Goal: Find contact information: Find contact information

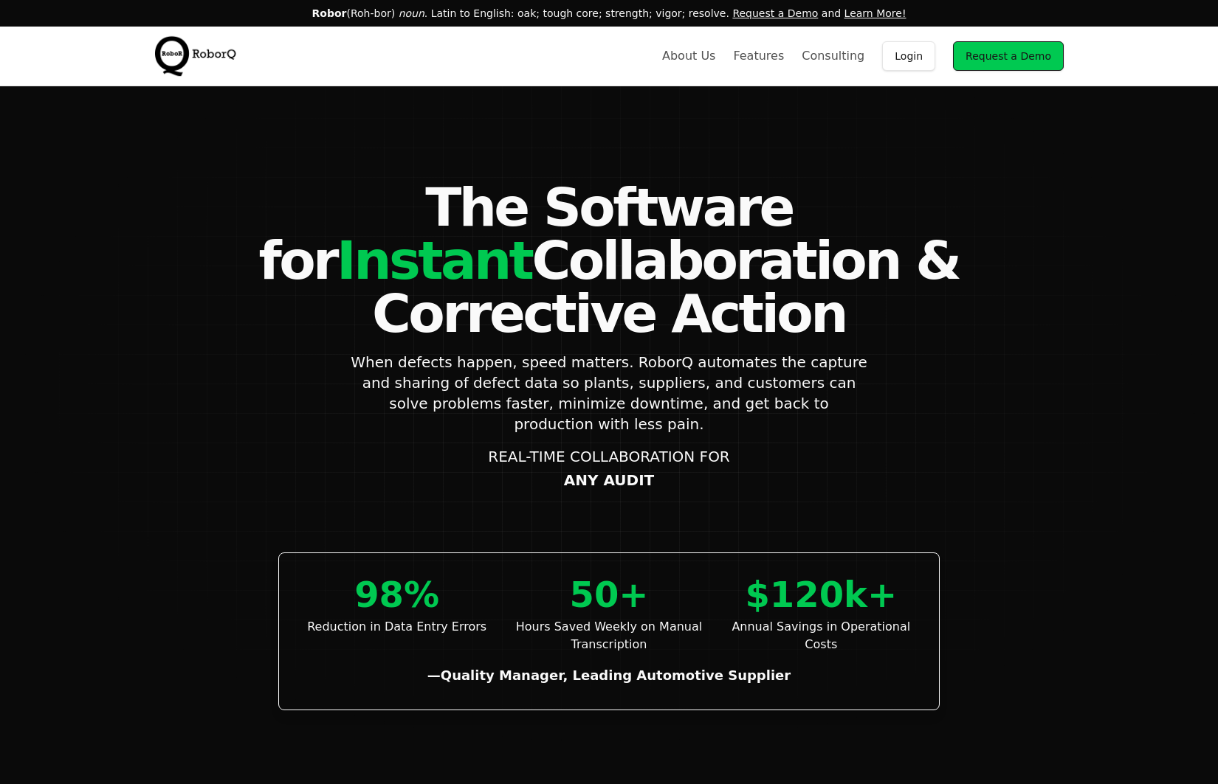
click at [715, 60] on link "About Us" at bounding box center [688, 56] width 53 height 18
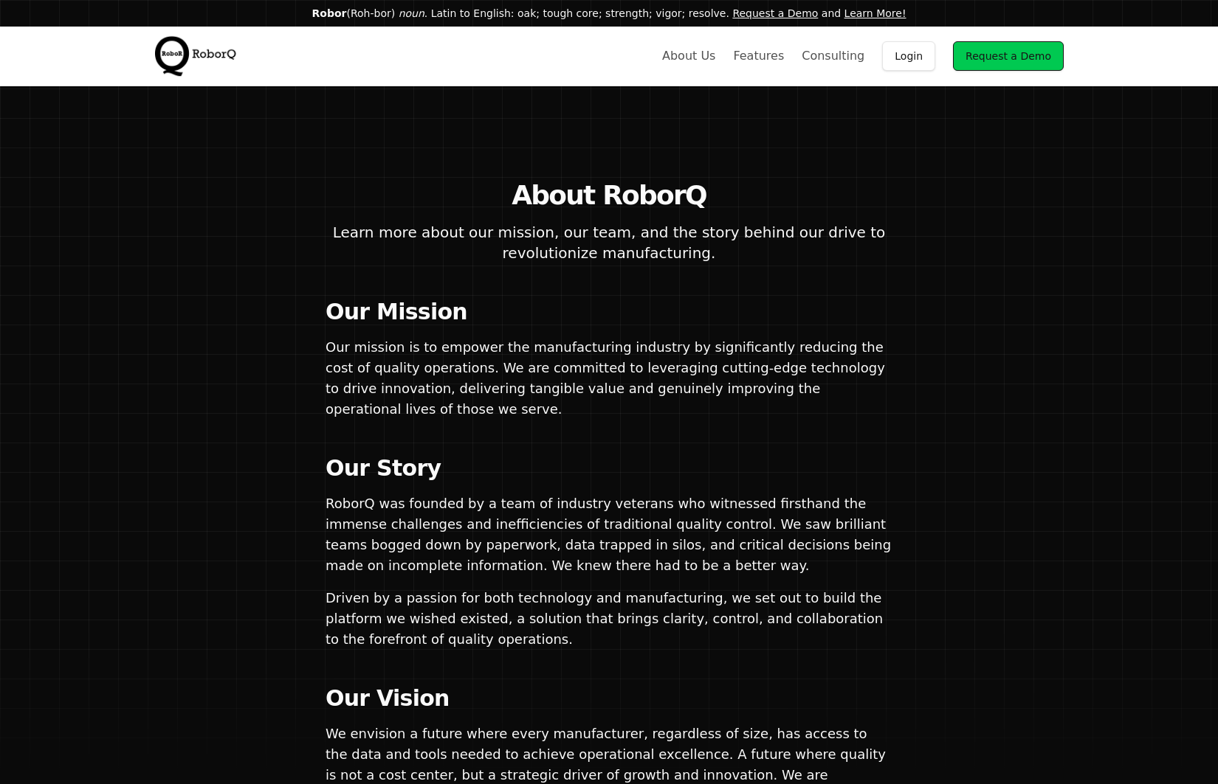
click at [762, 57] on link "Features" at bounding box center [758, 56] width 51 height 18
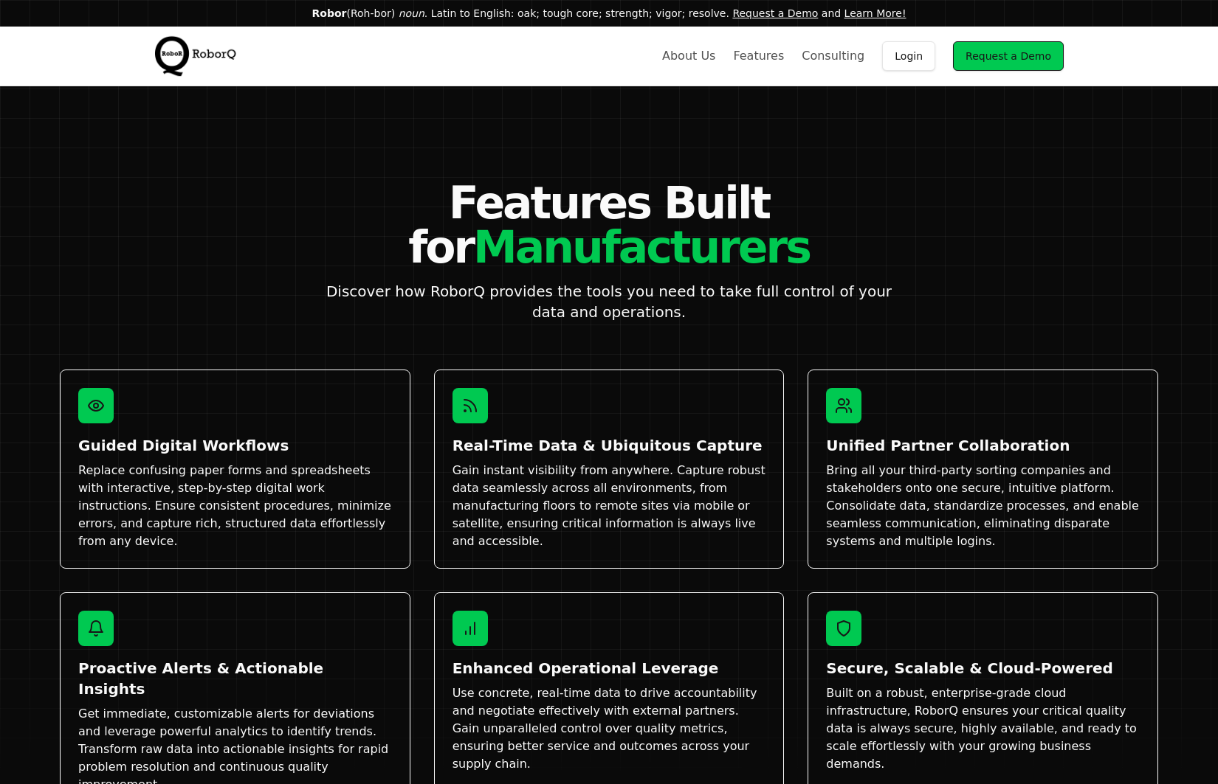
click at [856, 61] on link "Consulting" at bounding box center [832, 56] width 63 height 18
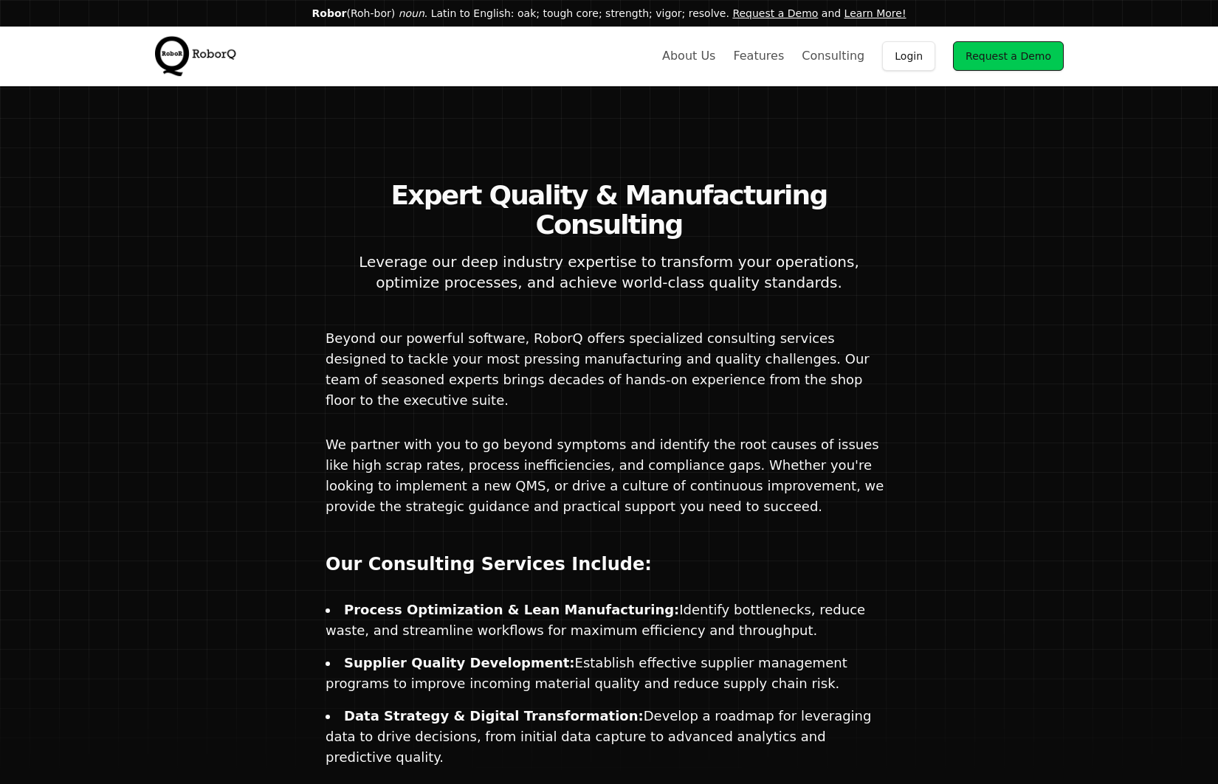
click at [713, 56] on link "About Us" at bounding box center [688, 56] width 53 height 18
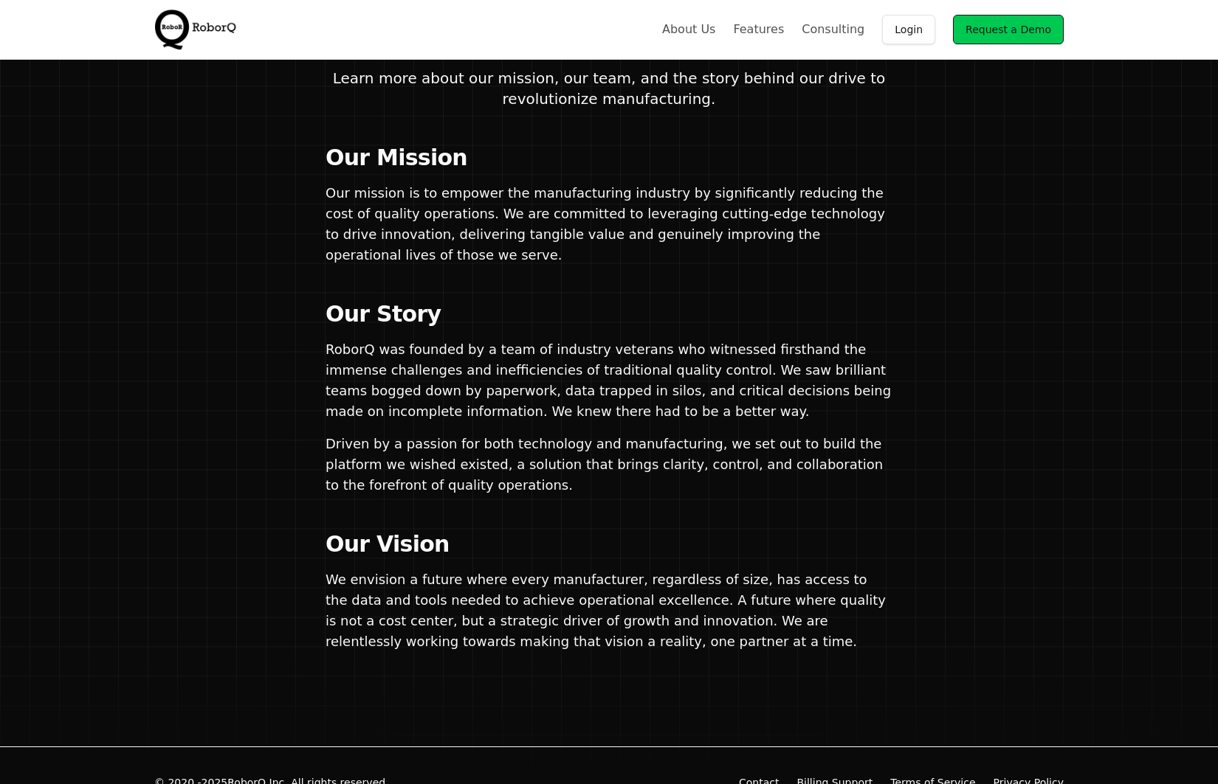
scroll to position [188, 0]
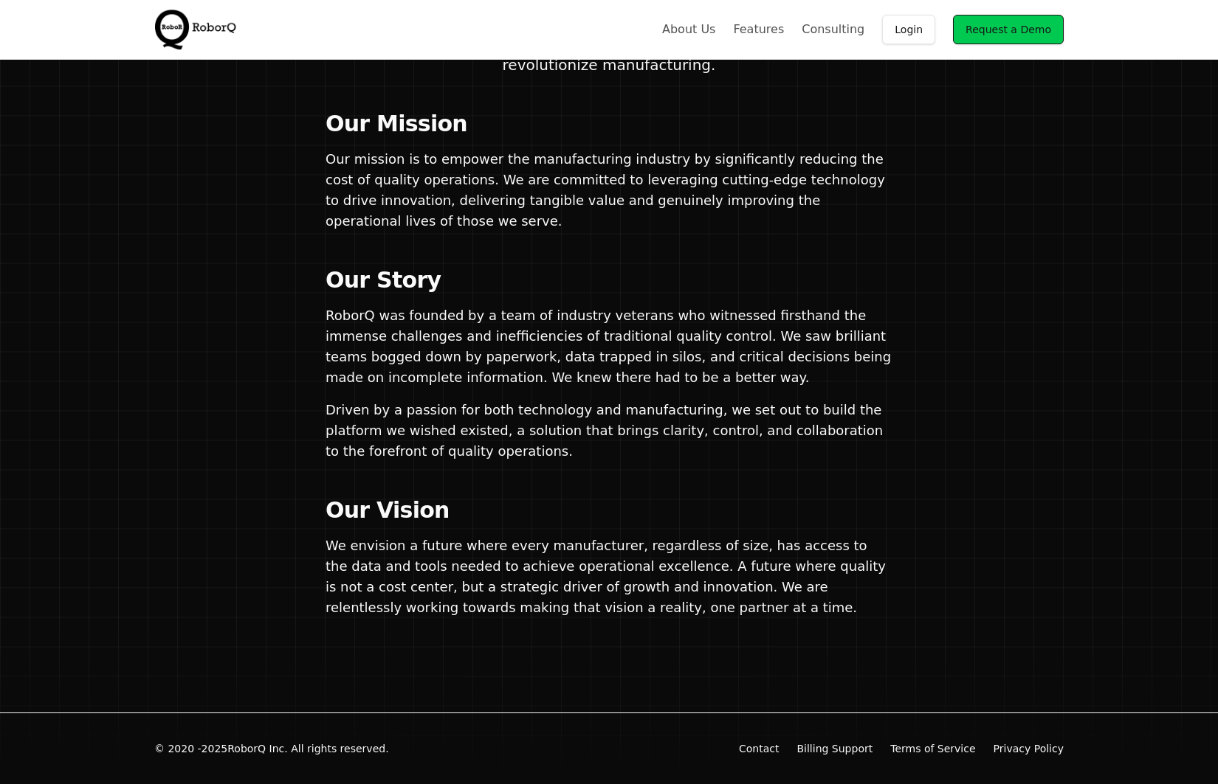
drag, startPoint x: 114, startPoint y: 503, endPoint x: 142, endPoint y: 455, distance: 56.2
click at [122, 477] on div "About RoborQ Learn more about our mission, our team, and the story behind our d…" at bounding box center [608, 306] width 1133 height 626
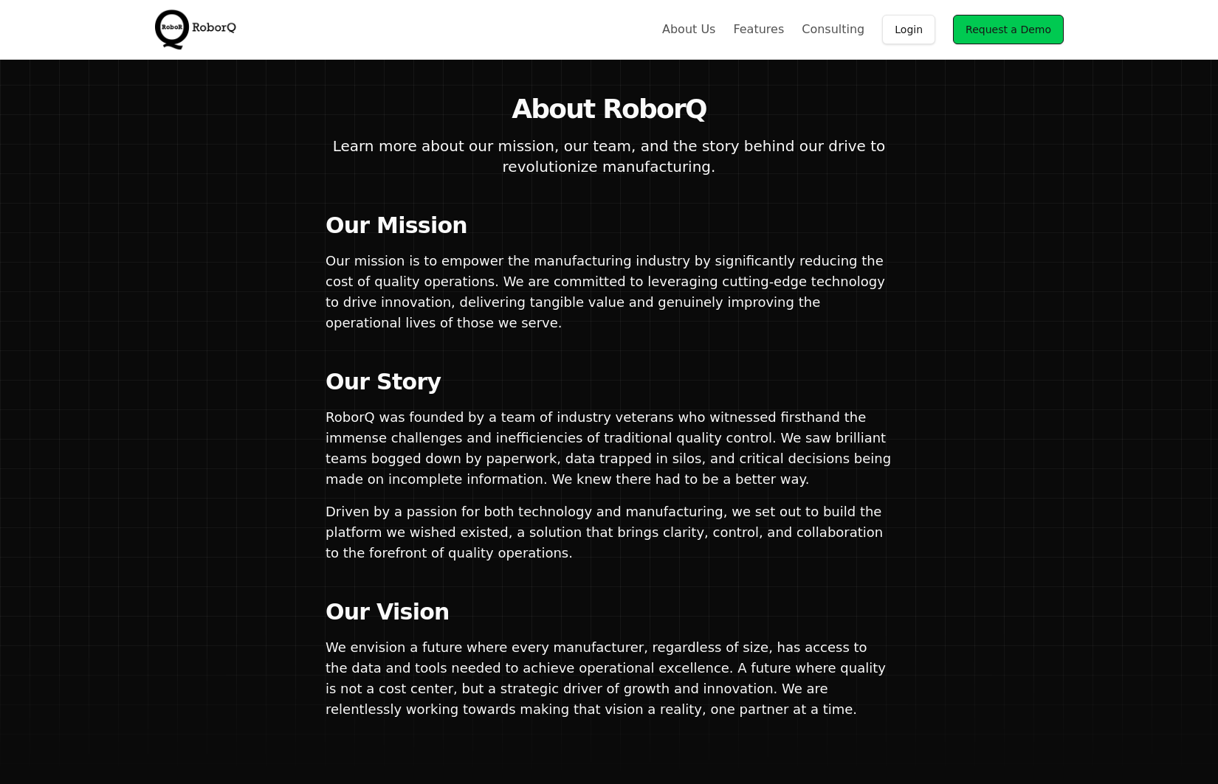
scroll to position [0, 0]
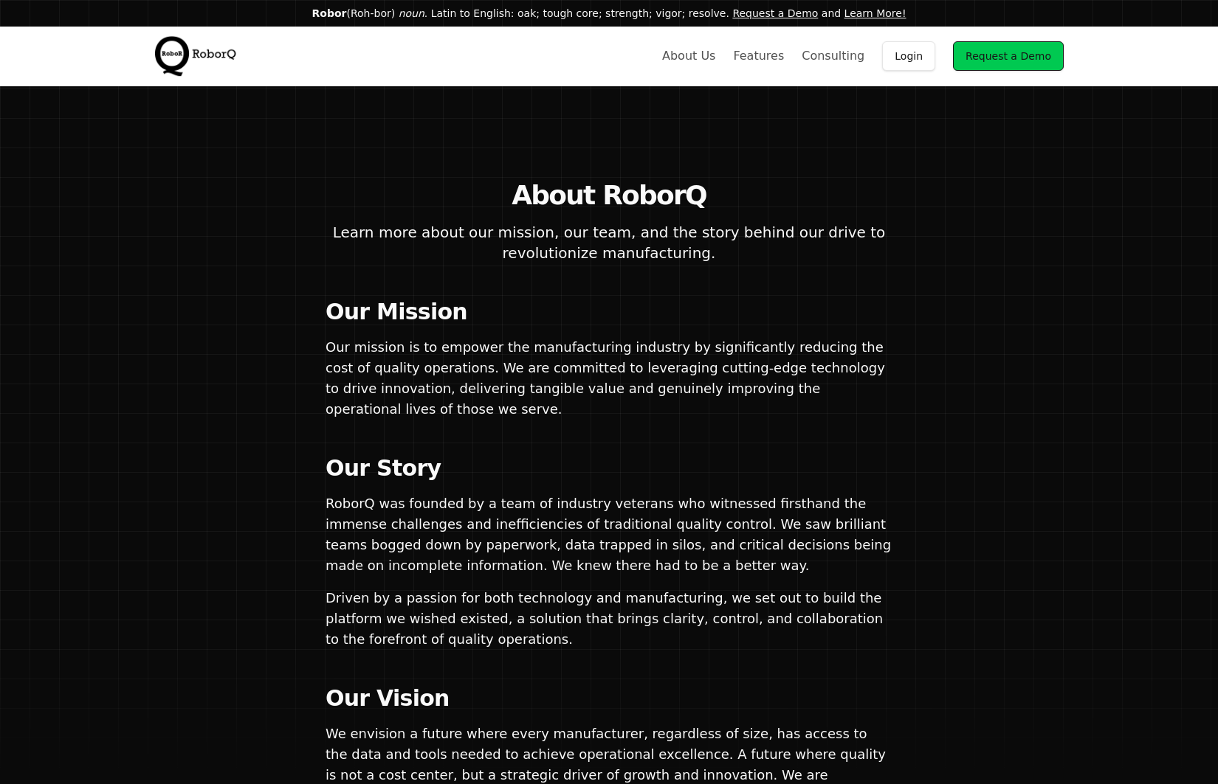
click at [854, 58] on link "Consulting" at bounding box center [832, 56] width 63 height 18
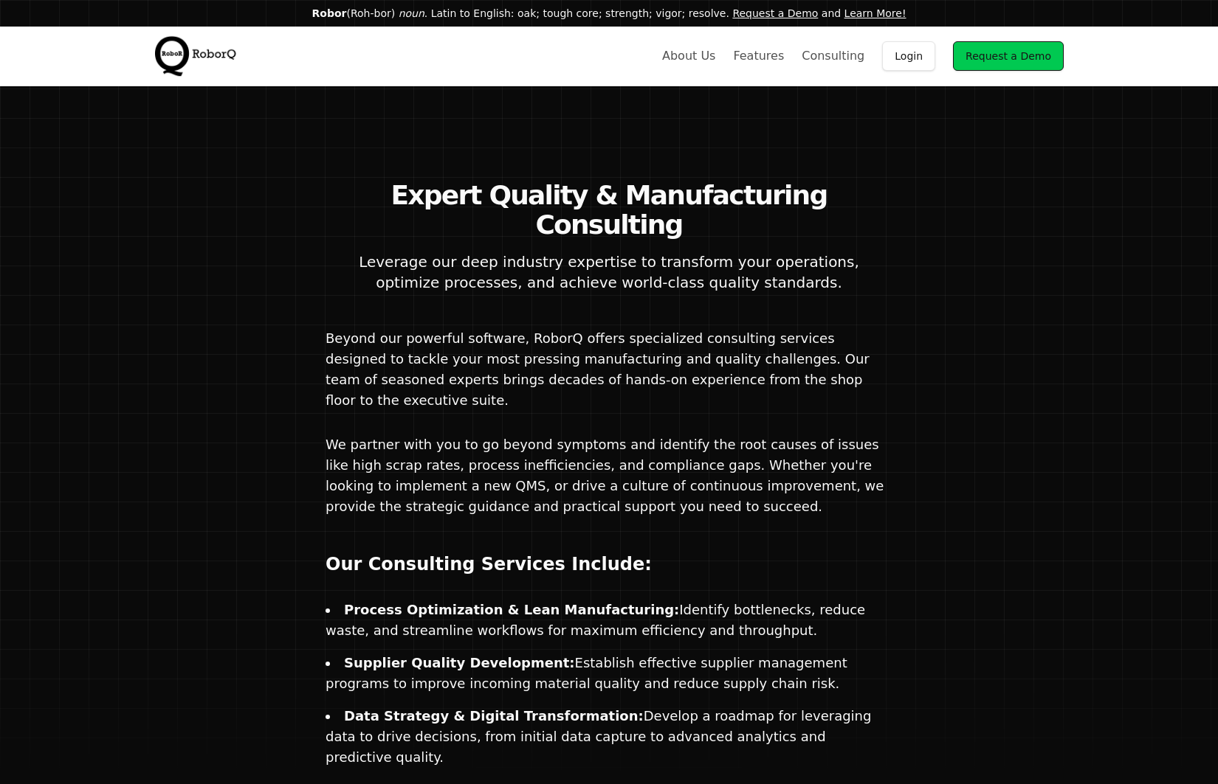
click at [773, 59] on link "Features" at bounding box center [758, 56] width 51 height 18
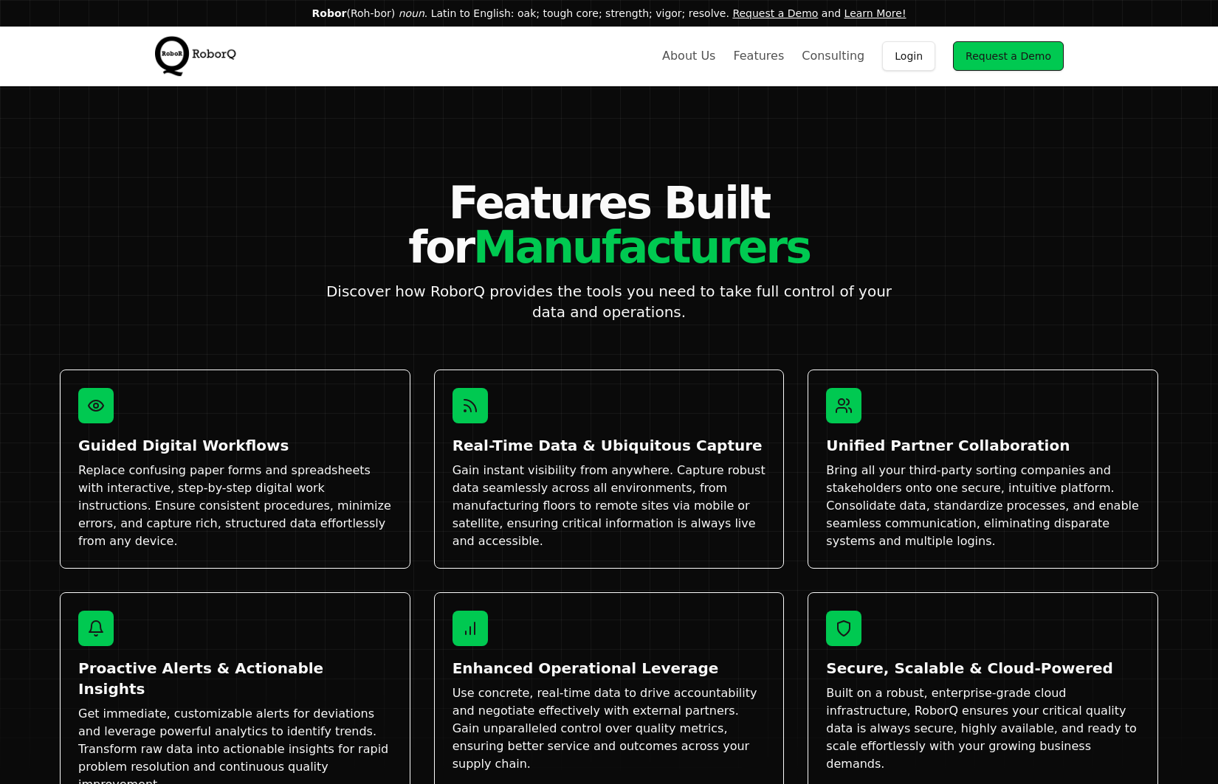
click at [708, 58] on link "About Us" at bounding box center [688, 56] width 53 height 18
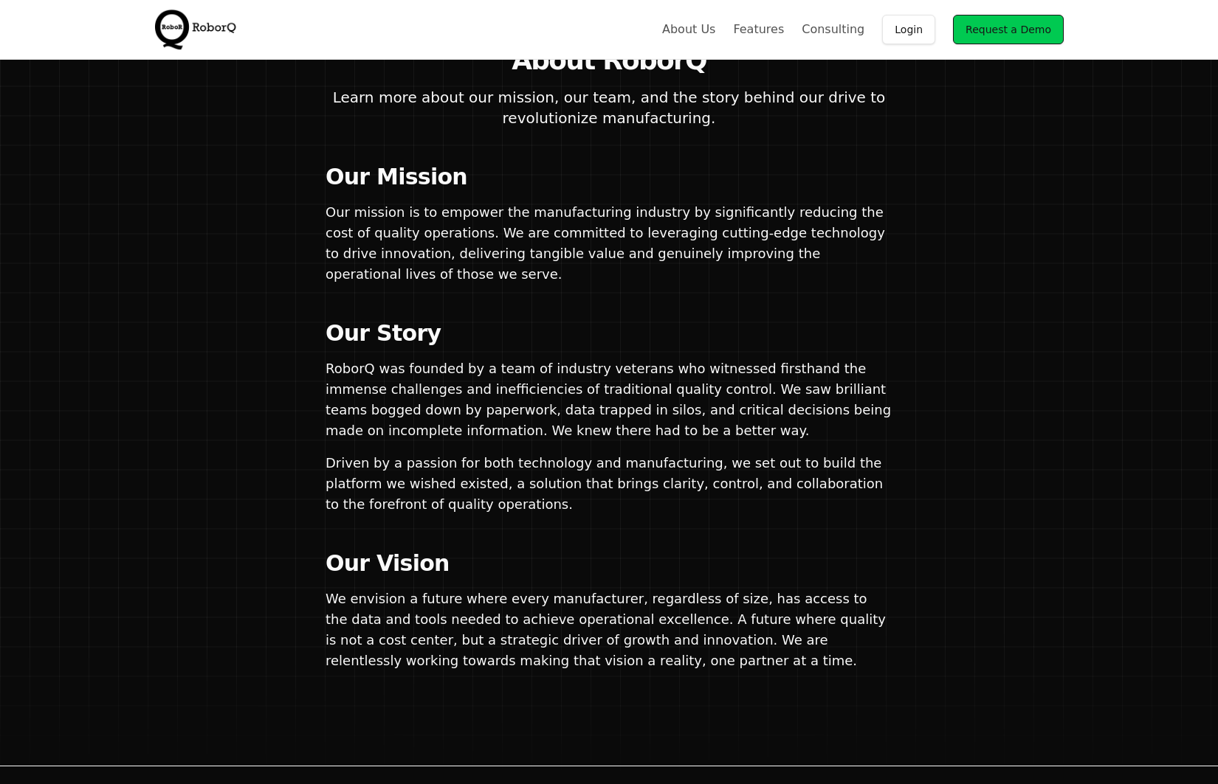
scroll to position [188, 0]
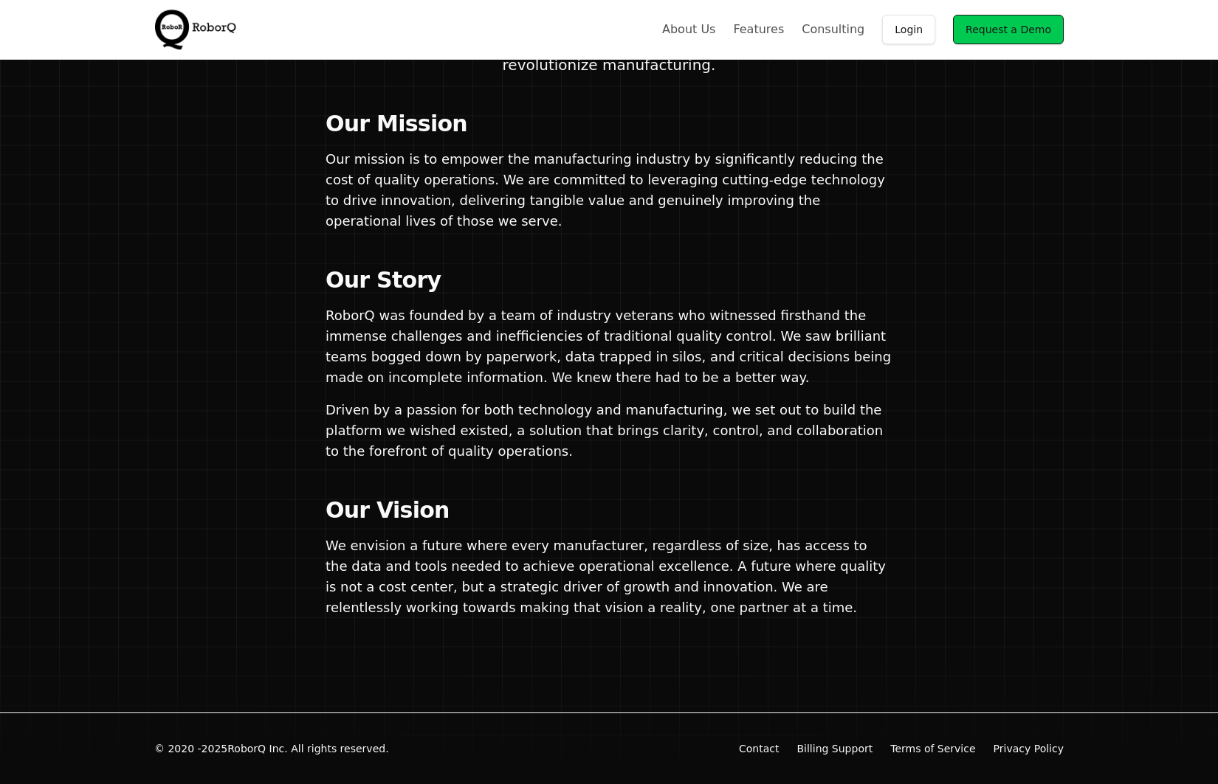
click at [833, 751] on link "Billing Support" at bounding box center [834, 749] width 76 height 15
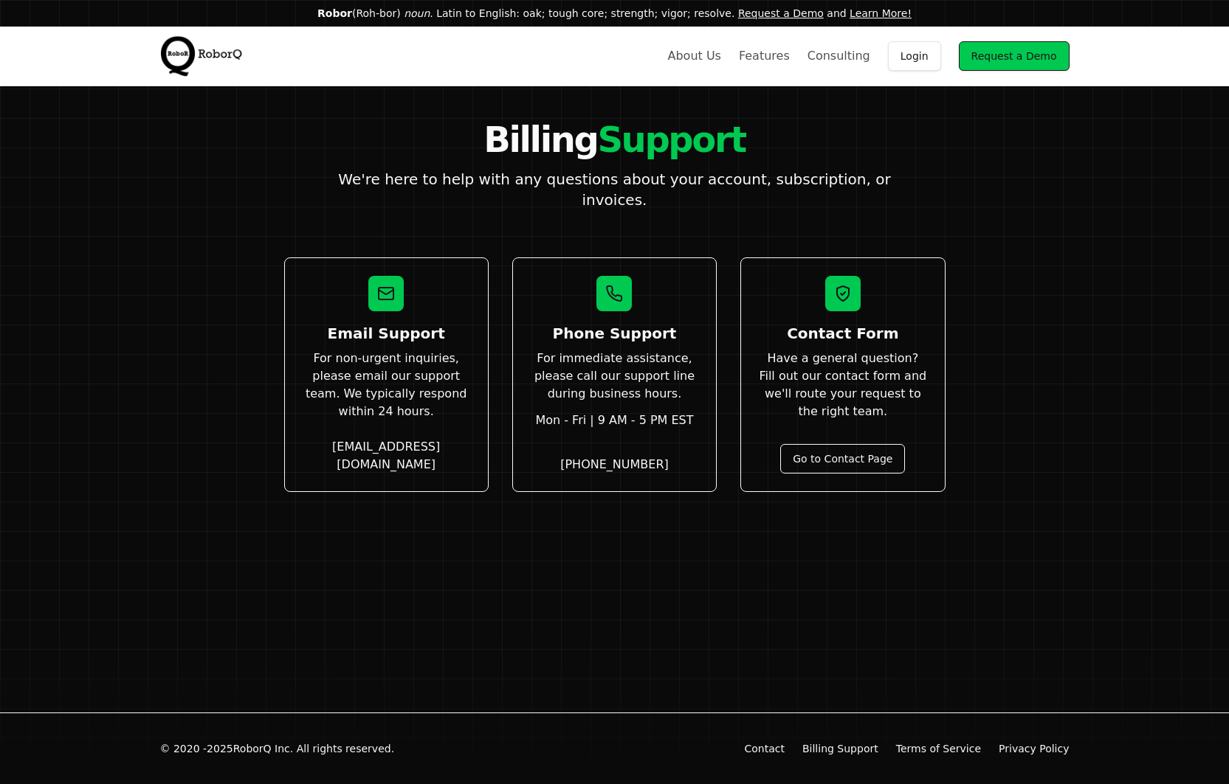
drag, startPoint x: 671, startPoint y: 447, endPoint x: 584, endPoint y: 443, distance: 87.1
click at [584, 443] on div "Phone Support For immediate assistance, please call our support line during bus…" at bounding box center [614, 375] width 204 height 235
copy link "[PHONE_NUMBER]"
